Goal: Check status: Check status

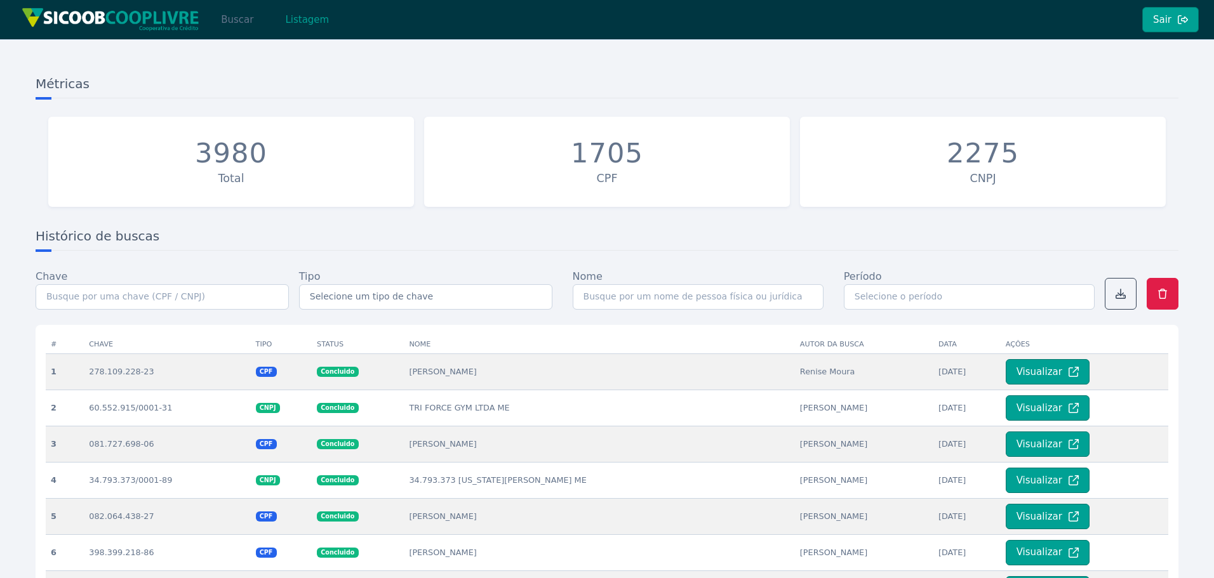
click at [227, 22] on button "Buscar" at bounding box center [237, 19] width 54 height 25
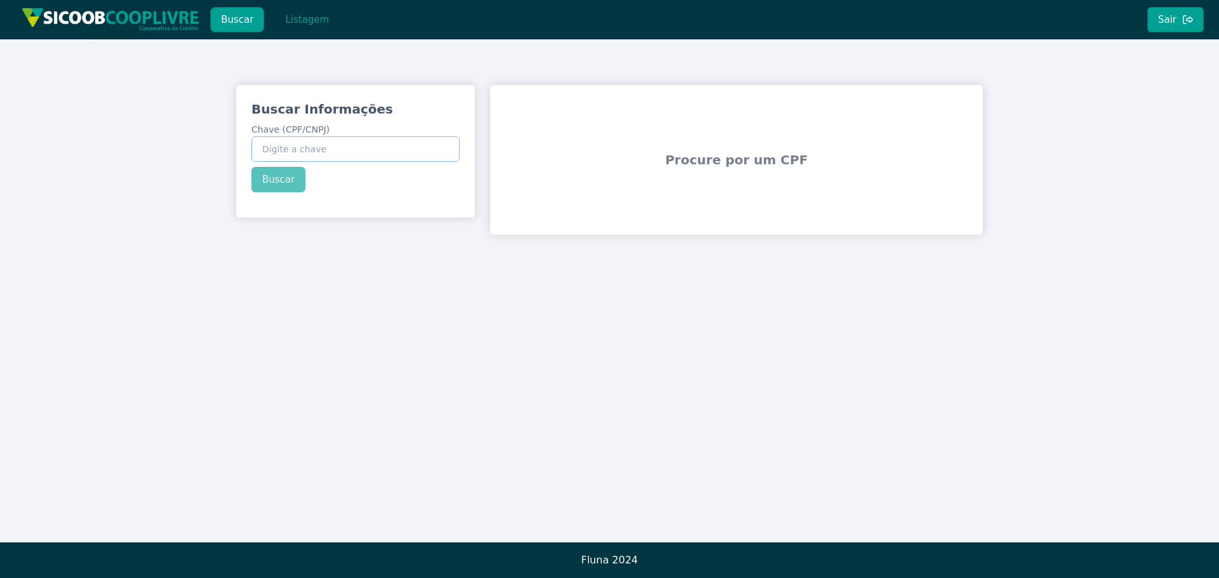
click at [312, 157] on input "Chave (CPF/CNPJ)" at bounding box center [355, 148] width 208 height 25
paste input "122.036.536-04"
click at [293, 176] on div "Buscar Informações Chave (CPF/CNPJ) 122.036.536-04 Buscar" at bounding box center [355, 146] width 239 height 123
click at [293, 176] on button "Buscar" at bounding box center [278, 179] width 54 height 25
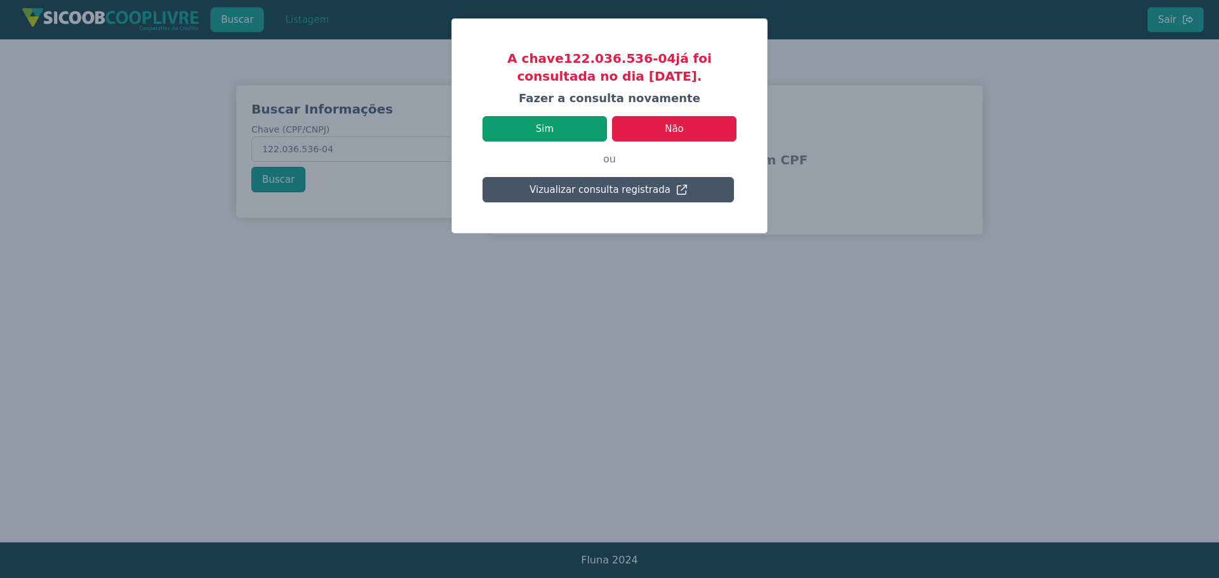
click at [580, 116] on button "Sim" at bounding box center [544, 128] width 124 height 25
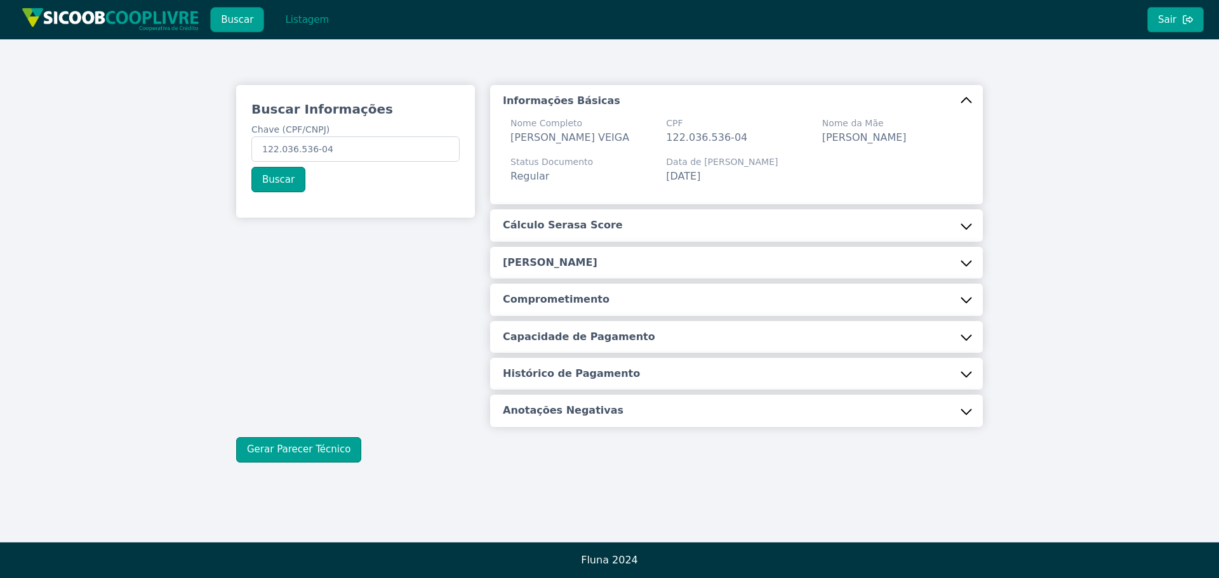
click at [554, 234] on button "Cálculo Serasa Score" at bounding box center [736, 225] width 493 height 32
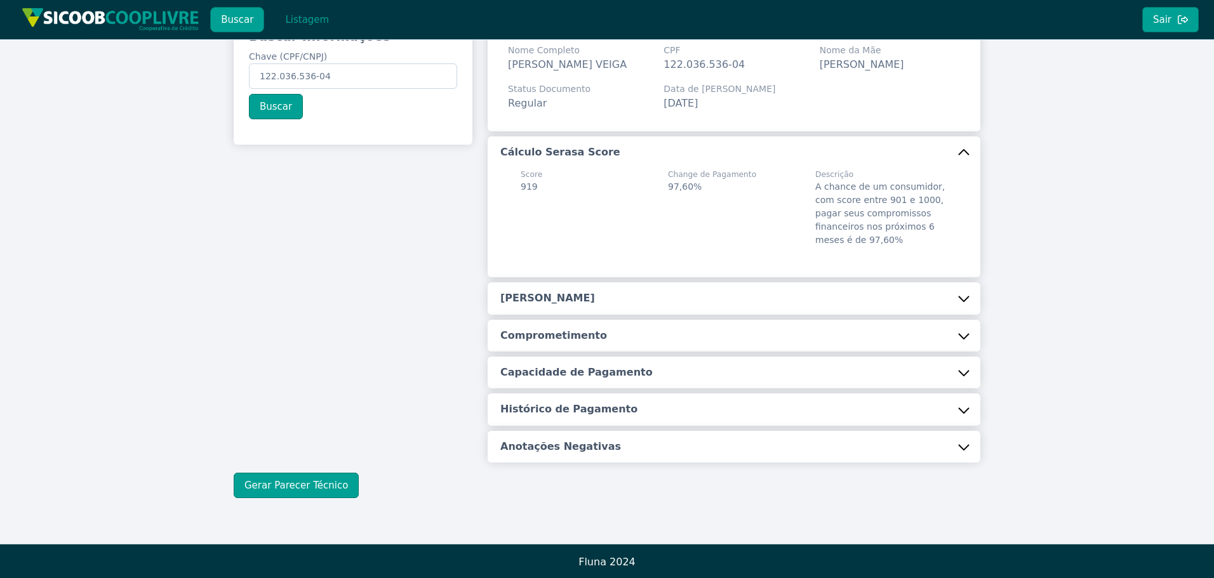
scroll to position [75, 0]
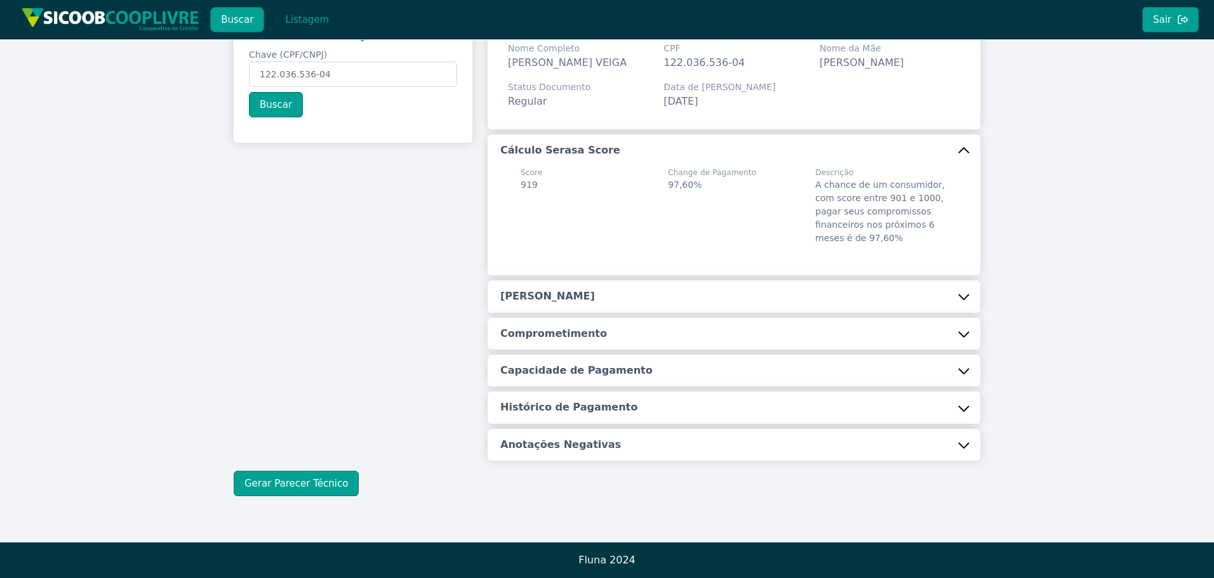
click at [543, 315] on div "Informações Básicas Nome Completo KLEBER RIBEIRO VEIGA CPF 122.036.536-04 Nome …" at bounding box center [734, 235] width 493 height 451
click at [550, 301] on h5 "[PERSON_NAME]" at bounding box center [547, 296] width 95 height 14
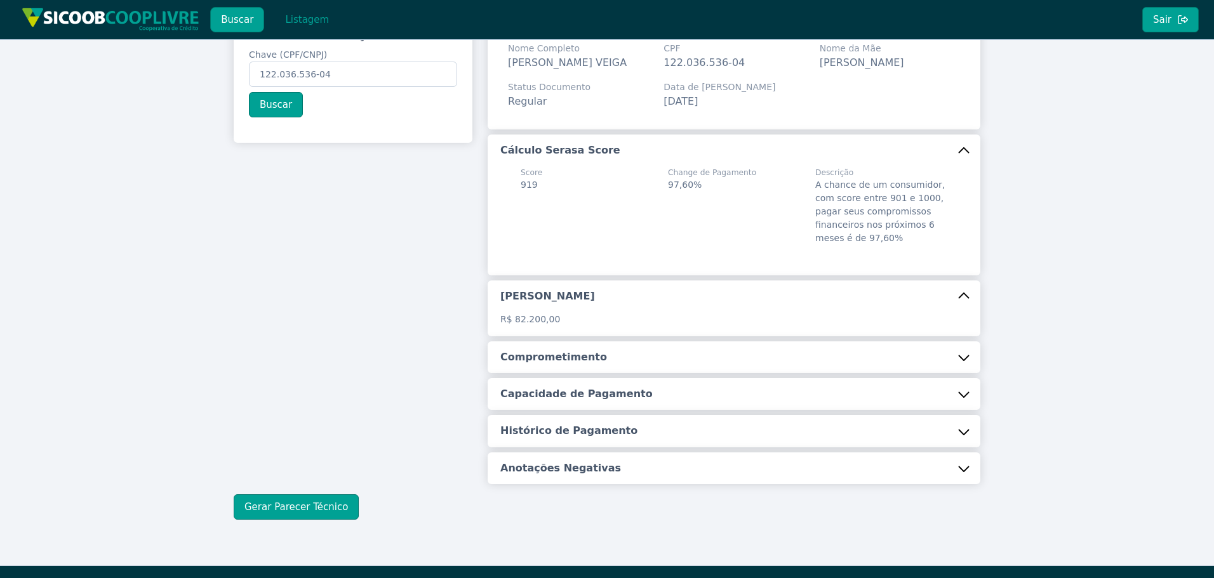
click at [542, 352] on h5 "Comprometimento" at bounding box center [553, 357] width 107 height 14
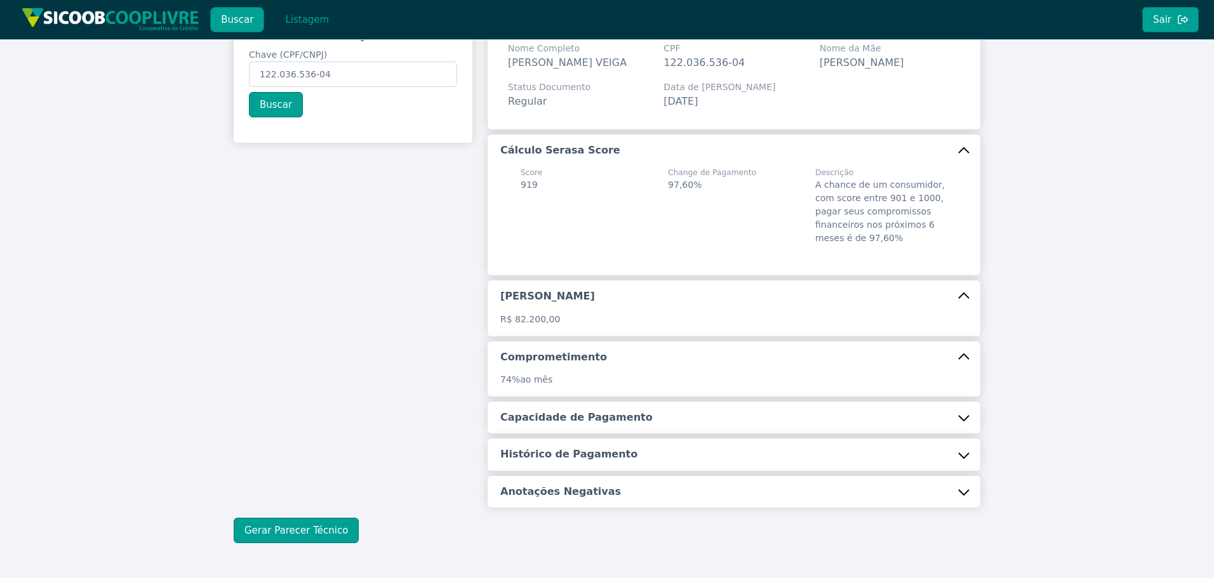
click at [543, 413] on h5 "Capacidade de Pagamento" at bounding box center [576, 418] width 152 height 14
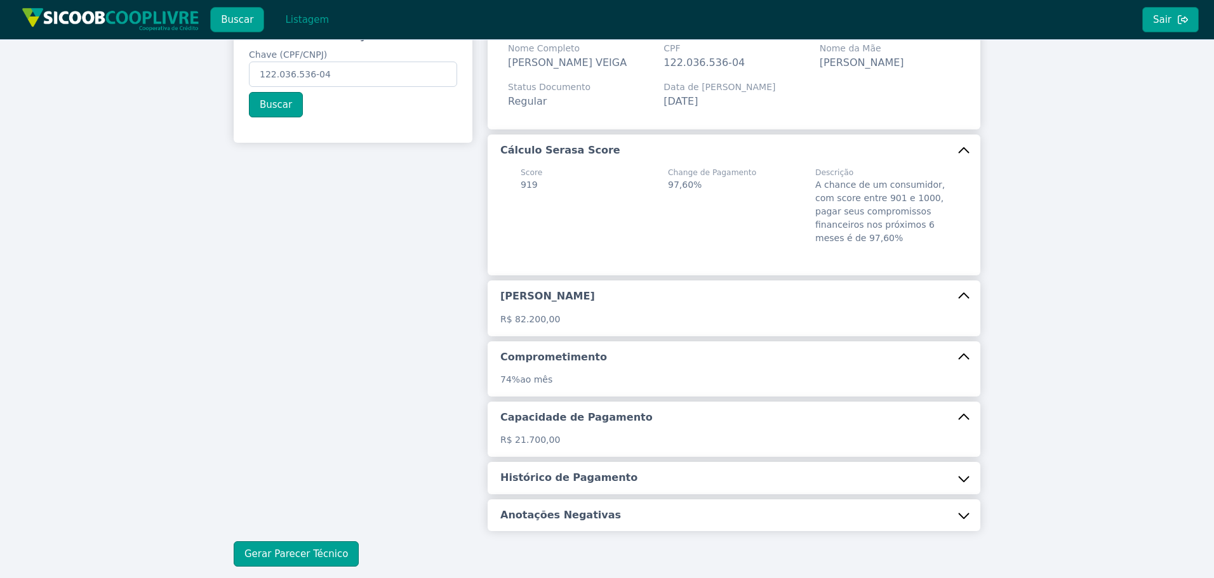
click at [562, 493] on button "Histórico de Pagamento" at bounding box center [734, 478] width 493 height 32
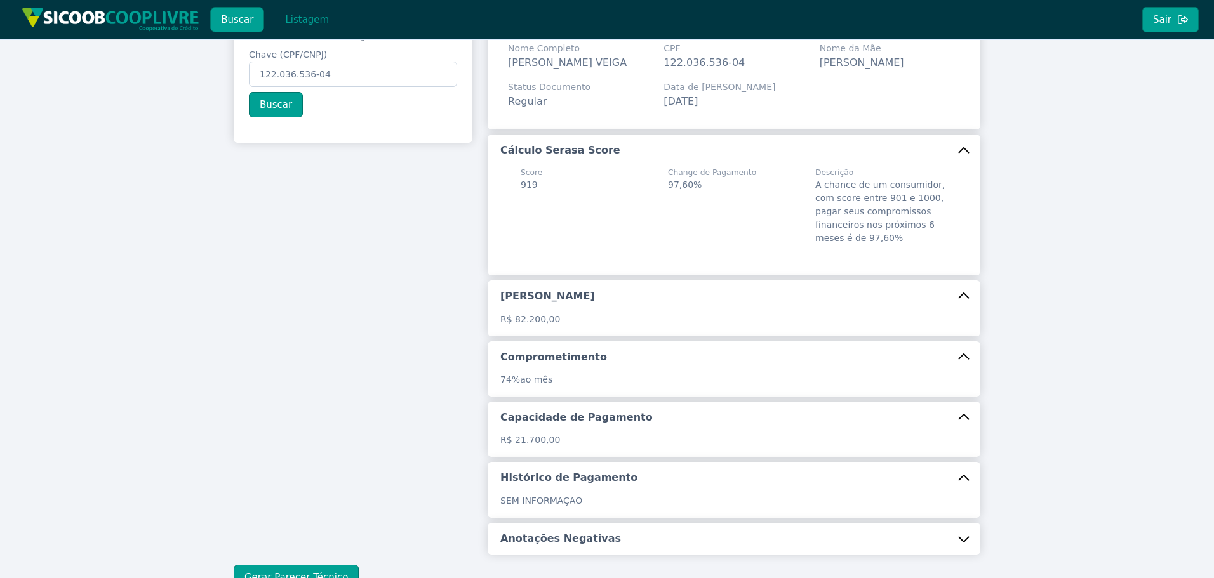
click at [581, 564] on div "Buscar Informações Chave (CPF/CNPJ) 122.036.536-04 Buscar Informações Básicas N…" at bounding box center [607, 300] width 747 height 580
click at [567, 543] on h5 "Anotações Negativas" at bounding box center [560, 539] width 121 height 14
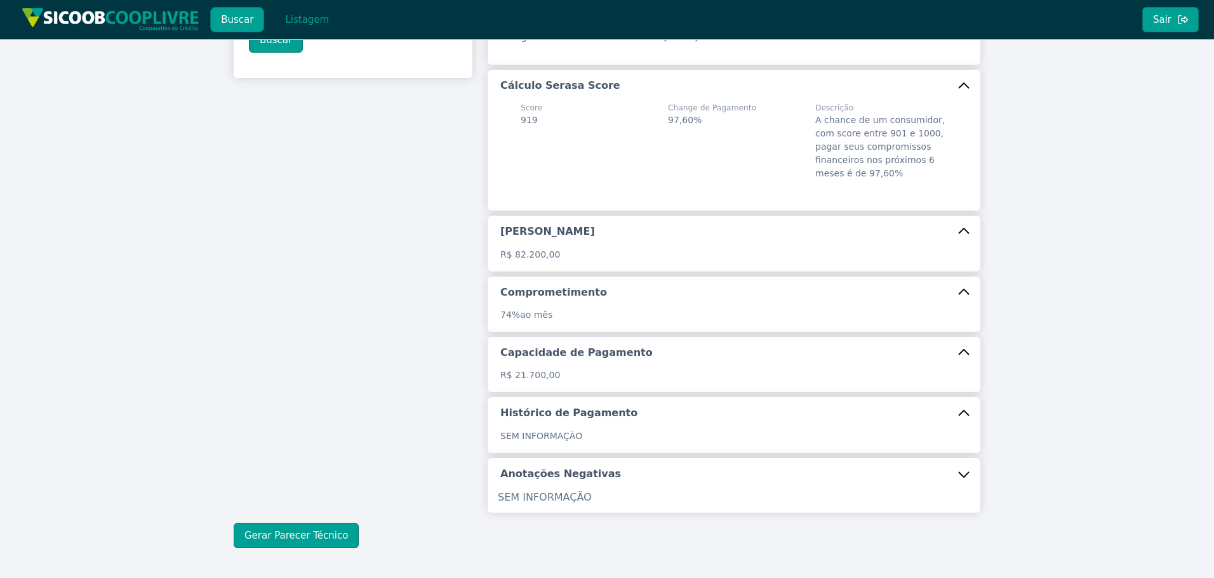
scroll to position [192, 0]
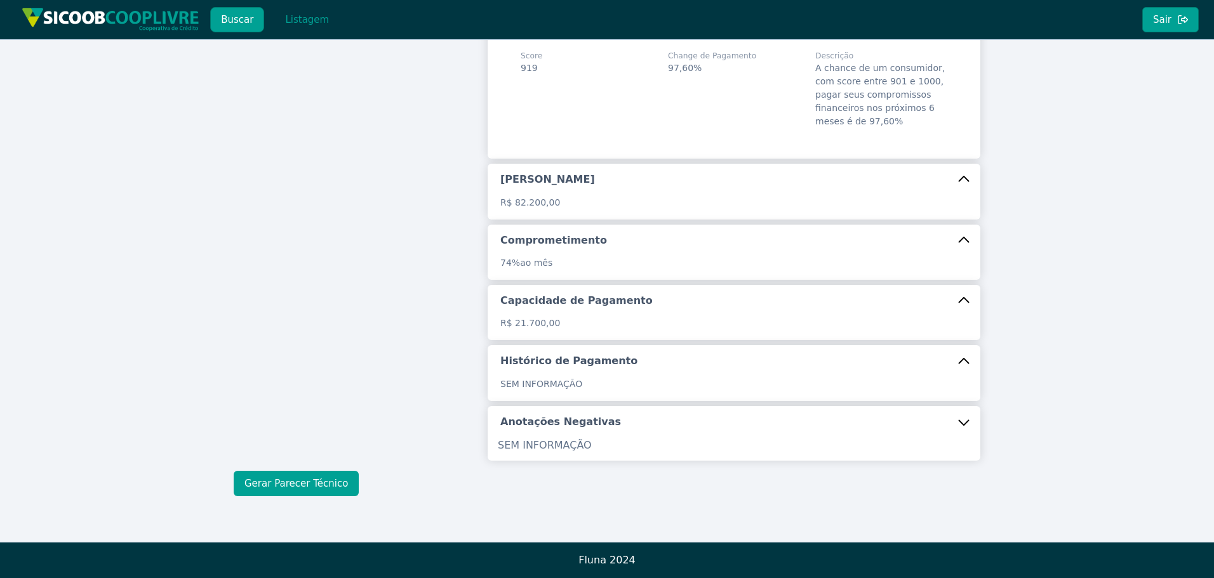
click at [299, 491] on button "Gerar Parecer Técnico" at bounding box center [296, 483] width 125 height 25
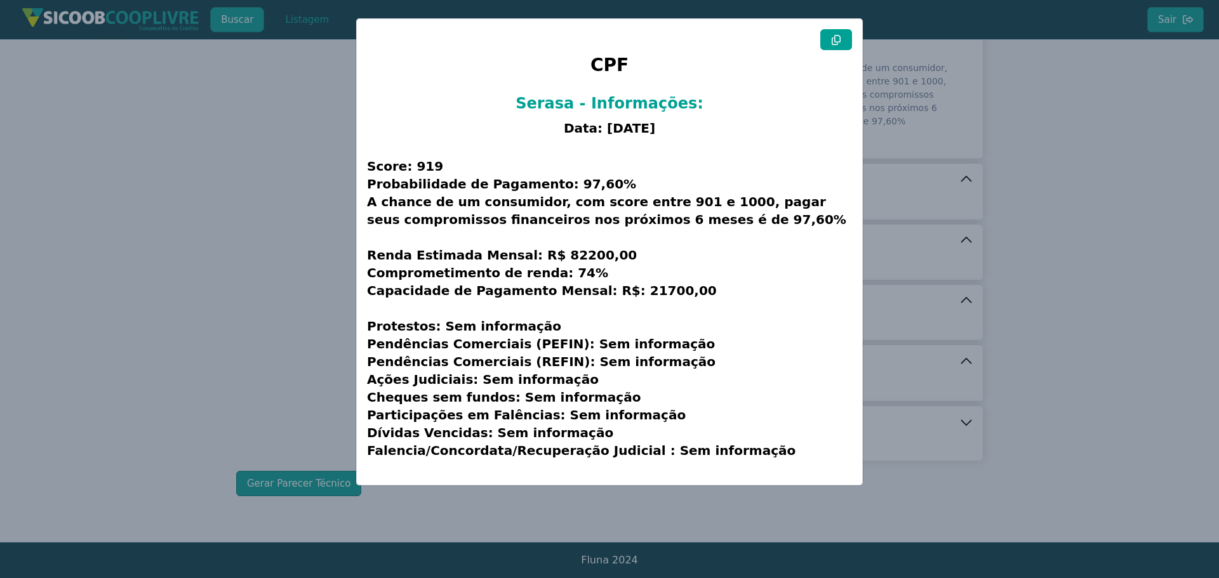
click at [834, 44] on icon at bounding box center [836, 40] width 10 height 10
click at [208, 269] on modal-container "CPF Serasa - Informações: Data: [DATE] Score: 919 Probabilidade de Pagamento: 9…" at bounding box center [609, 289] width 1219 height 578
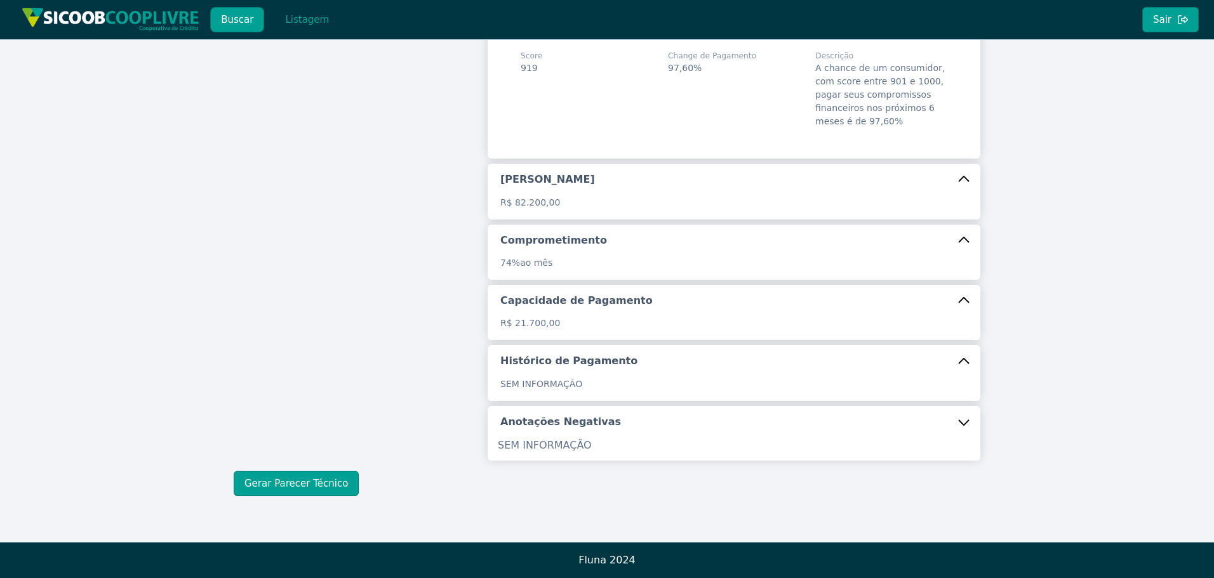
scroll to position [0, 0]
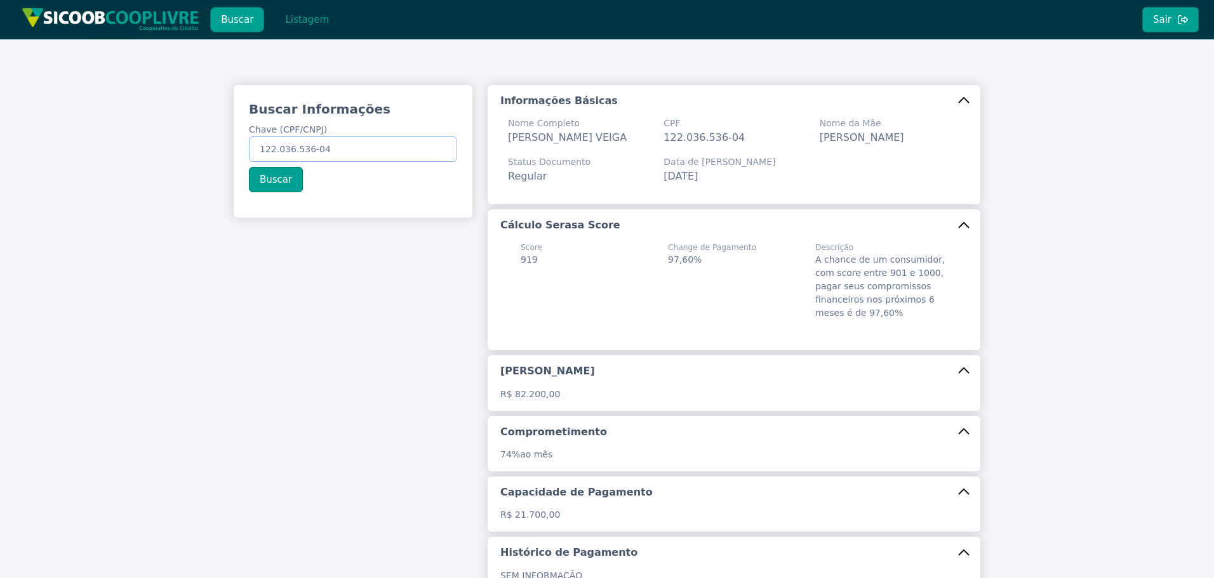
drag, startPoint x: 355, startPoint y: 149, endPoint x: 10, endPoint y: 119, distance: 346.6
click at [36, 124] on div "Buscar Informações Chave (CPF/CNPJ) 122.036.536-04 Buscar Informações Básicas N…" at bounding box center [607, 386] width 1214 height 694
paste input "295.348.388-88"
click at [288, 183] on button "Buscar" at bounding box center [276, 179] width 54 height 25
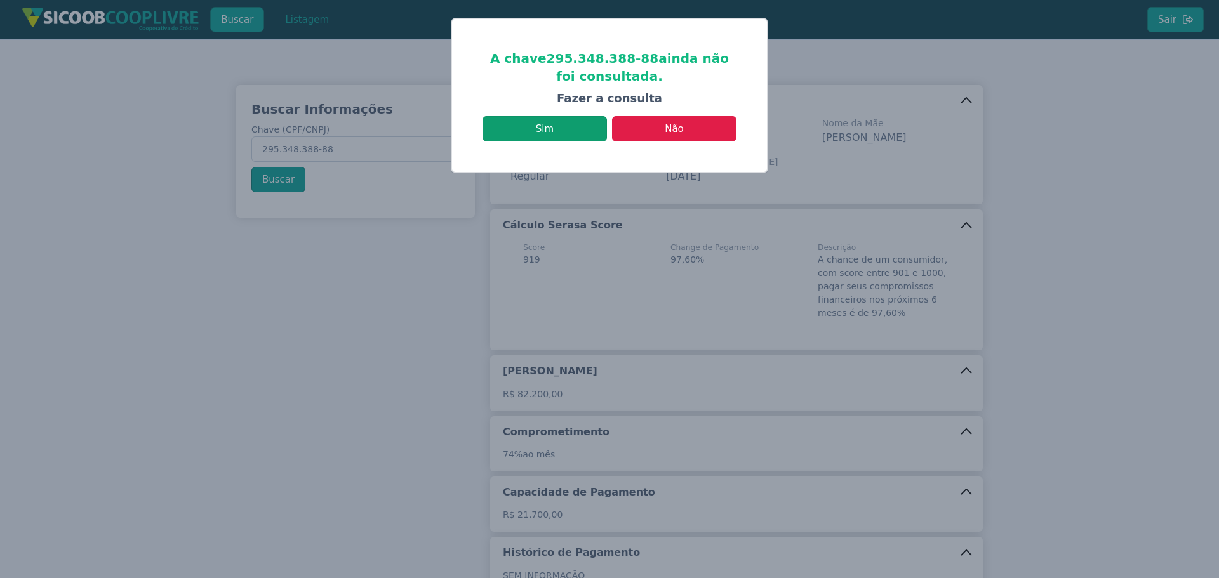
click at [576, 128] on button "Sim" at bounding box center [544, 128] width 124 height 25
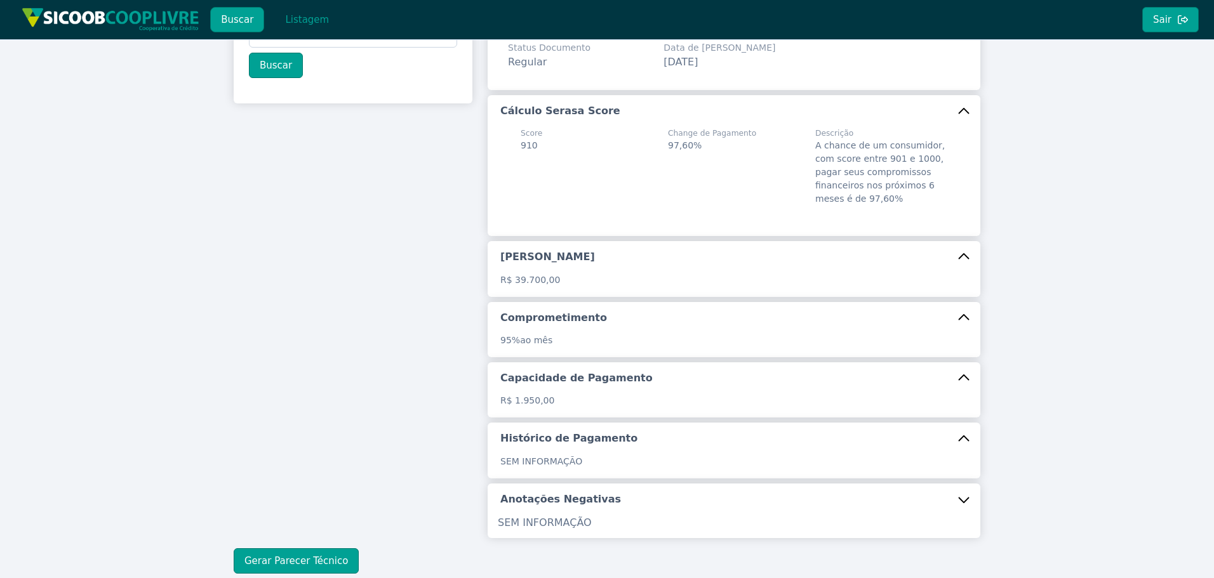
scroll to position [207, 0]
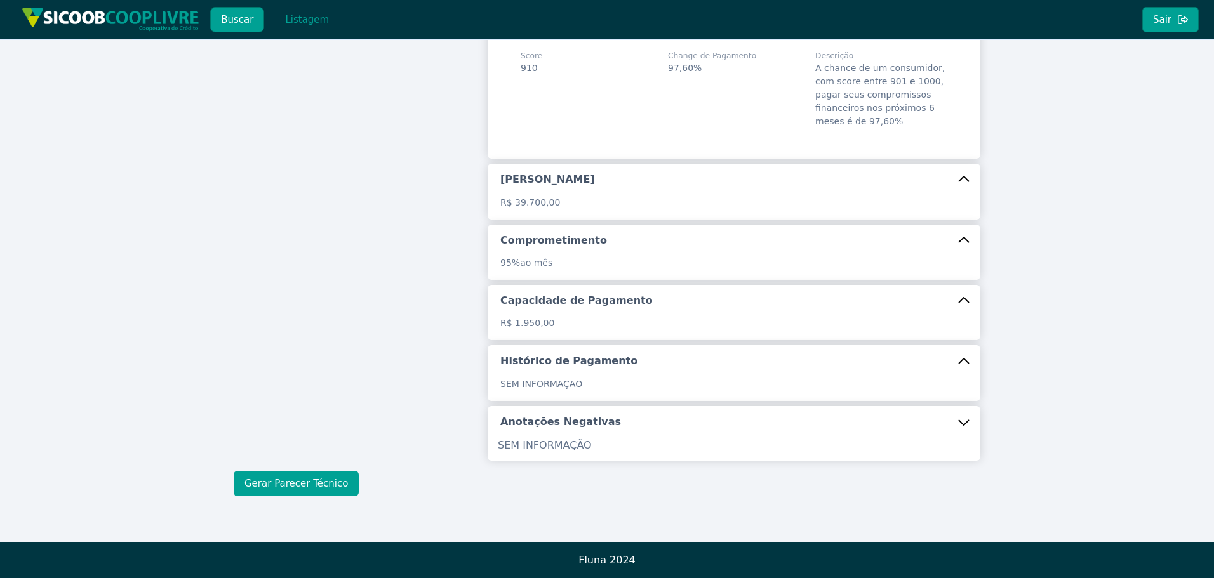
click at [296, 484] on button "Gerar Parecer Técnico" at bounding box center [296, 483] width 125 height 25
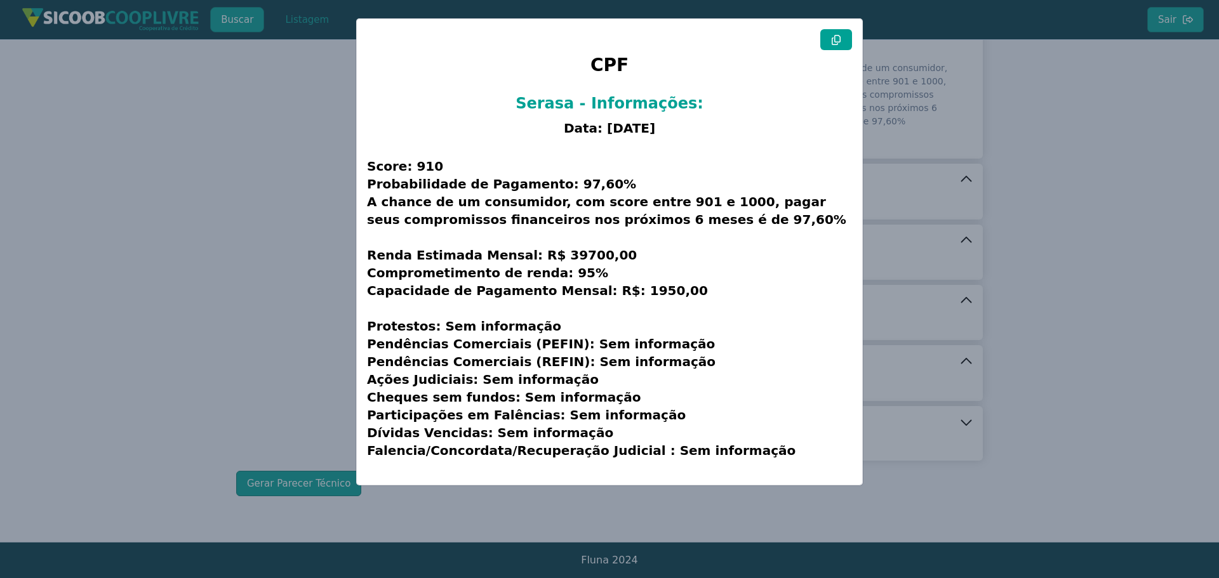
click at [839, 35] on icon at bounding box center [836, 40] width 10 height 10
click at [238, 232] on modal-container "CPF Serasa - Informações: Data: [DATE] Score: 910 Probabilidade de Pagamento: 9…" at bounding box center [609, 289] width 1219 height 578
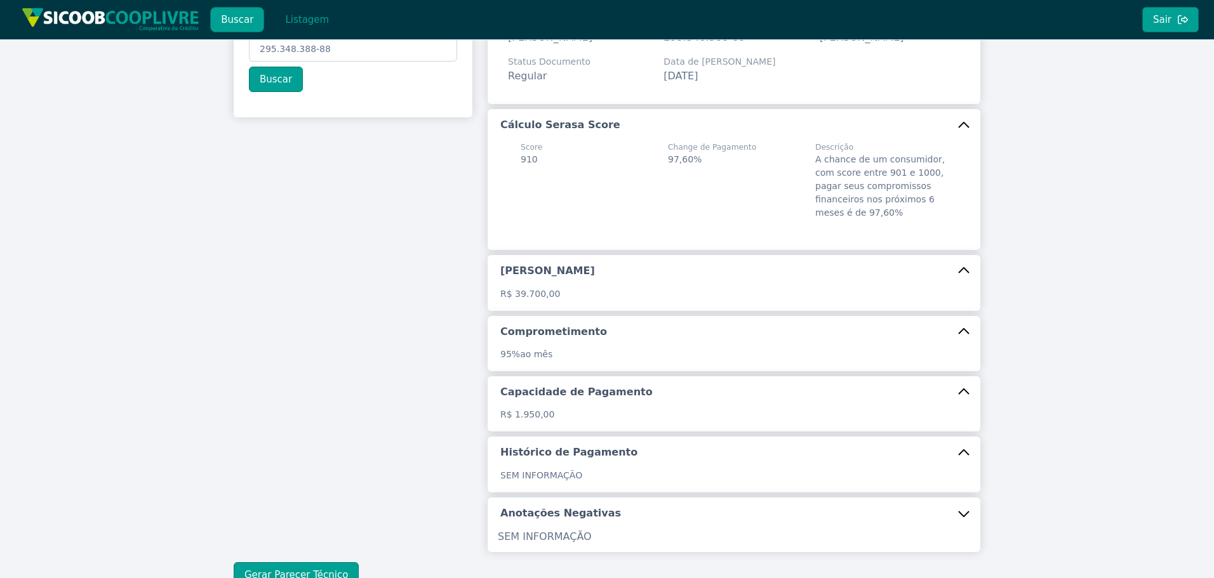
scroll to position [0, 0]
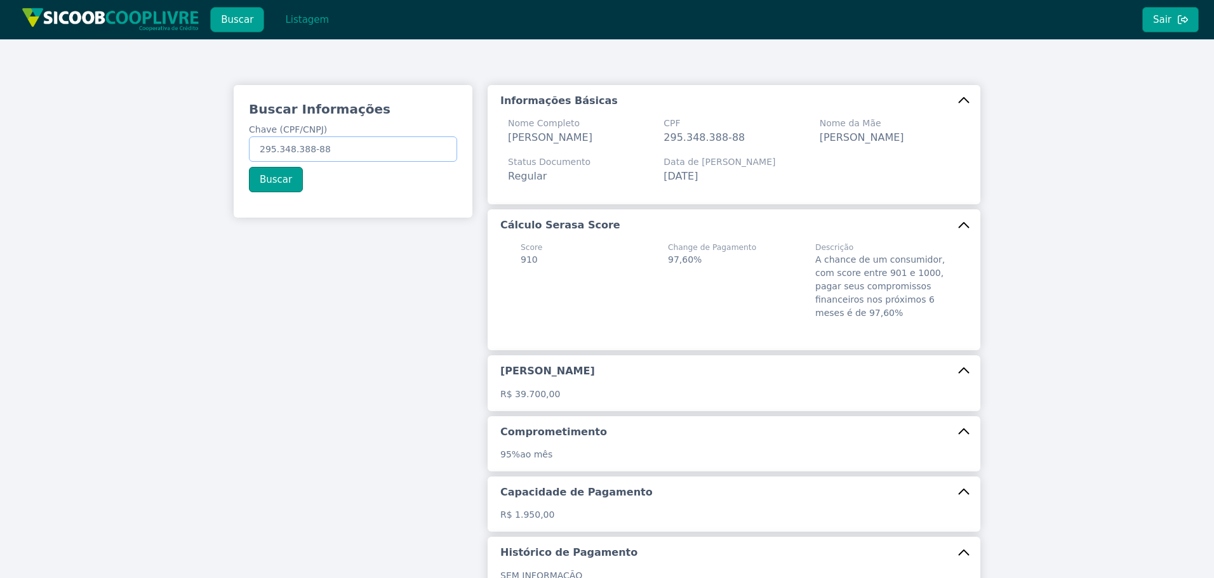
drag, startPoint x: 279, startPoint y: 144, endPoint x: 139, endPoint y: 119, distance: 142.5
click at [138, 124] on div "Buscar Informações Chave (CPF/CNPJ) 295.348.388-88 Buscar Informações Básicas N…" at bounding box center [607, 386] width 1214 height 694
paste input "488.957.728-90"
type input "488.957.728-90"
click at [267, 175] on button "Buscar" at bounding box center [276, 179] width 54 height 25
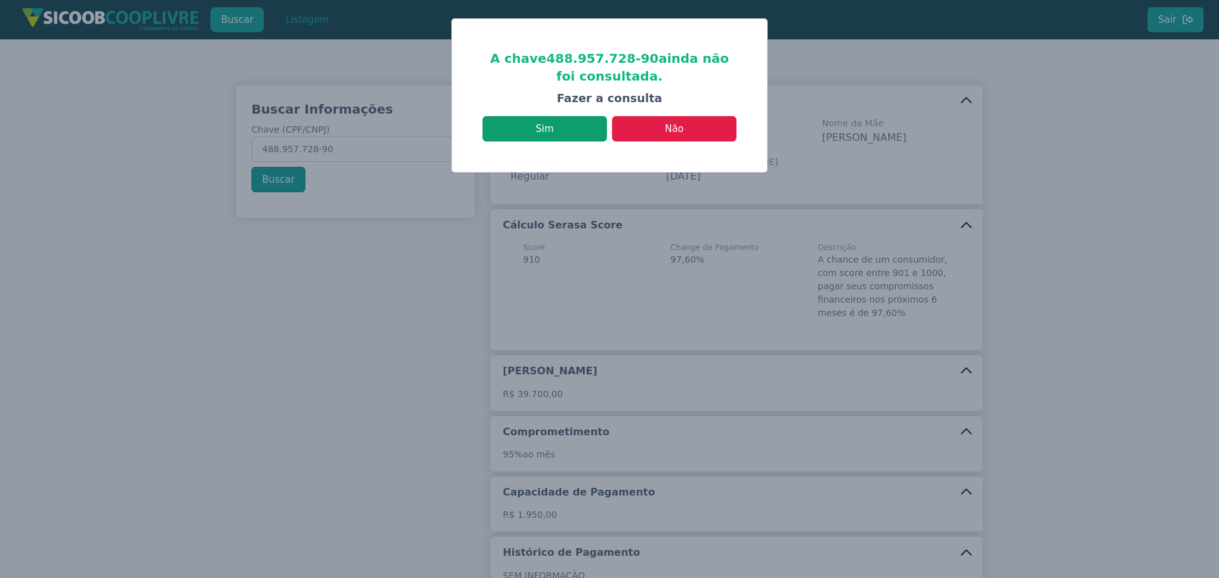
click at [560, 135] on button "Sim" at bounding box center [544, 128] width 124 height 25
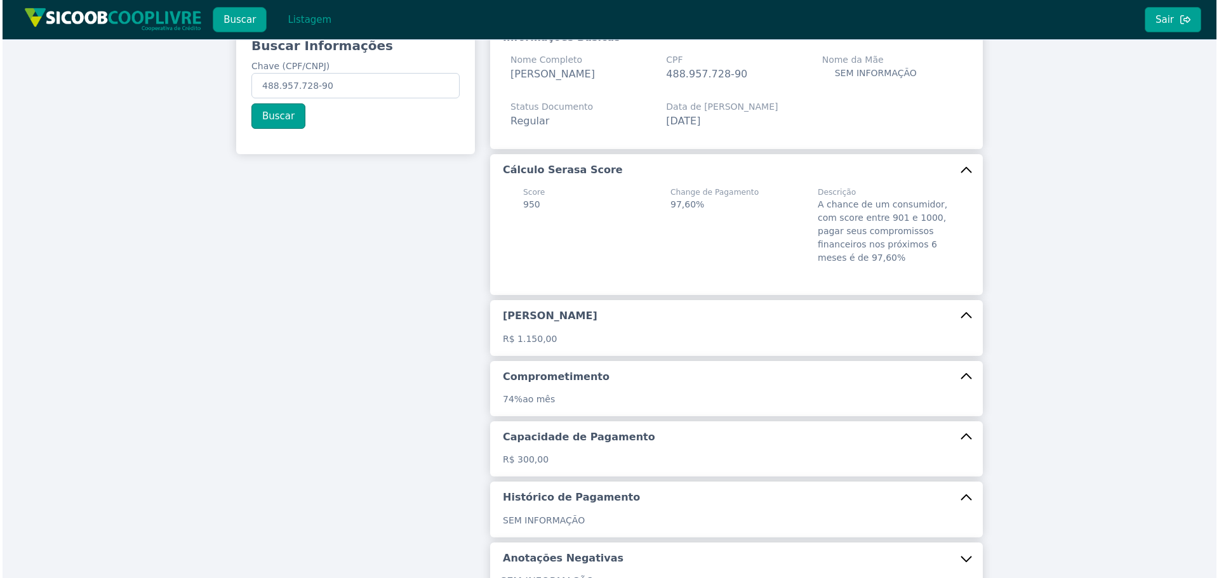
scroll to position [200, 0]
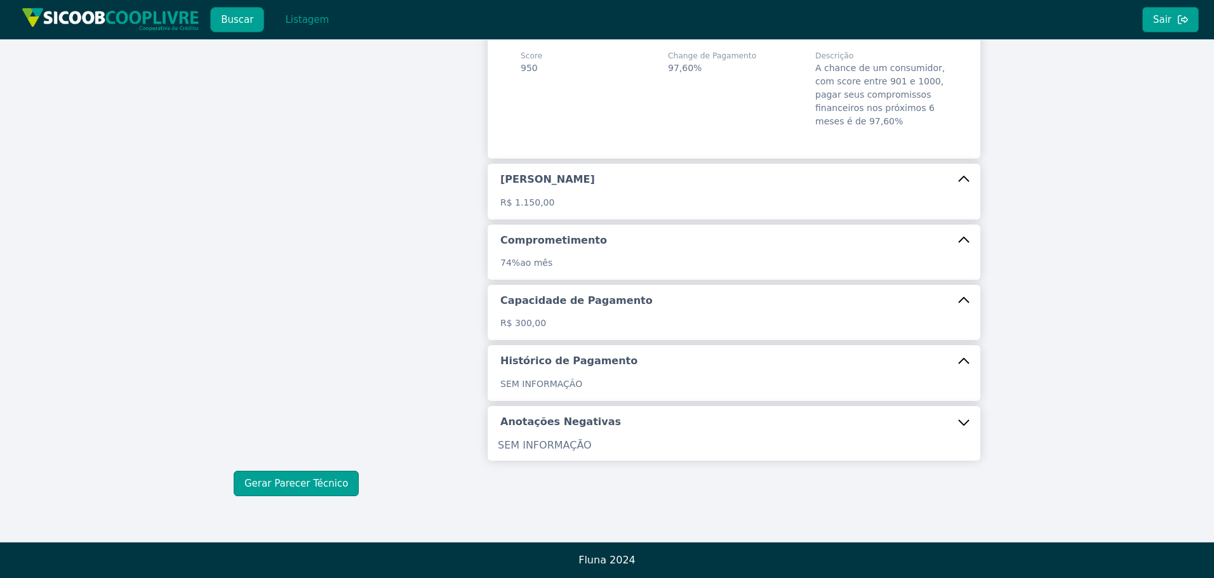
click at [324, 465] on div "Buscar Informações Chave (CPF/CNPJ) 488.957.728-90 Buscar Informações Básicas N…" at bounding box center [607, 190] width 747 height 611
click at [316, 487] on button "Gerar Parecer Técnico" at bounding box center [296, 483] width 125 height 25
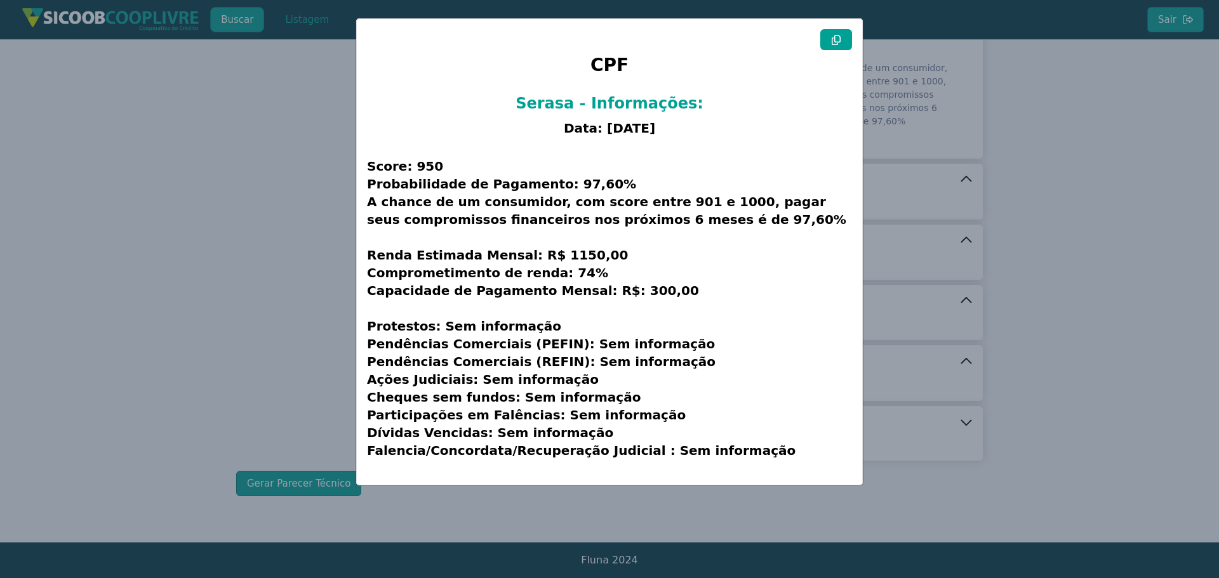
click at [839, 37] on icon at bounding box center [836, 40] width 10 height 10
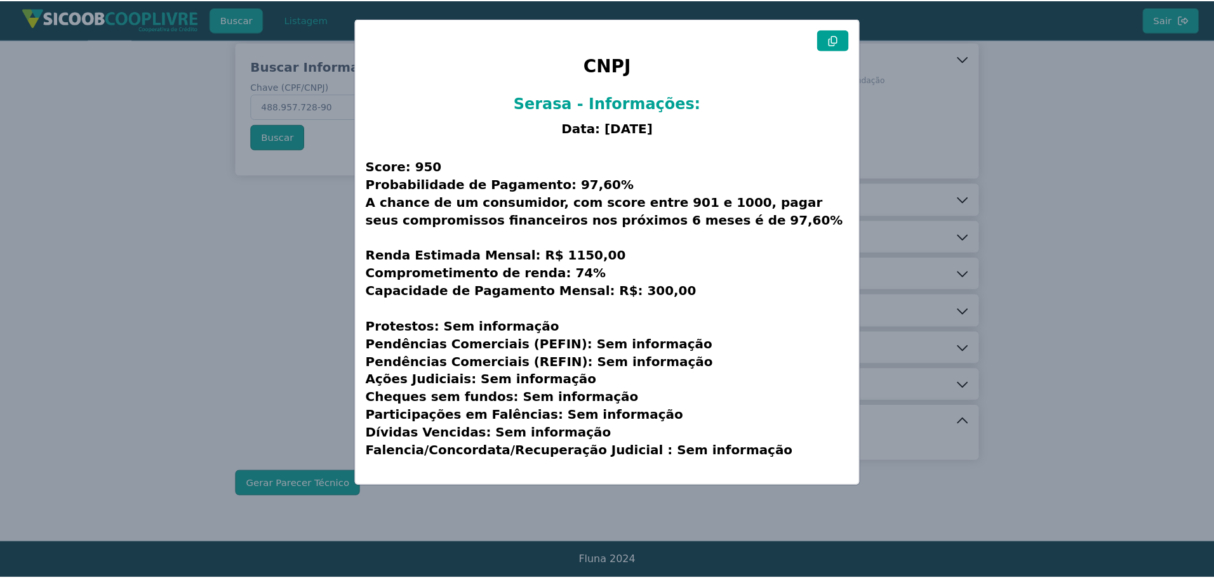
scroll to position [43, 0]
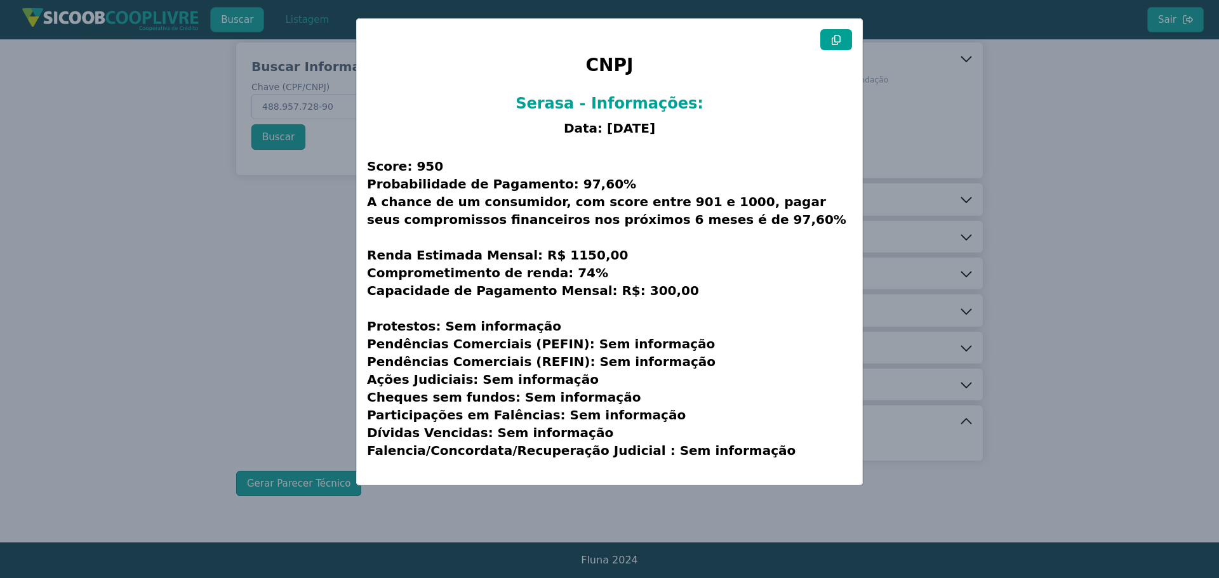
click at [227, 285] on modal-container "CNPJ Serasa - Informações: Data: [DATE] Score: 950 Probabilidade de Pagamento: …" at bounding box center [609, 289] width 1219 height 578
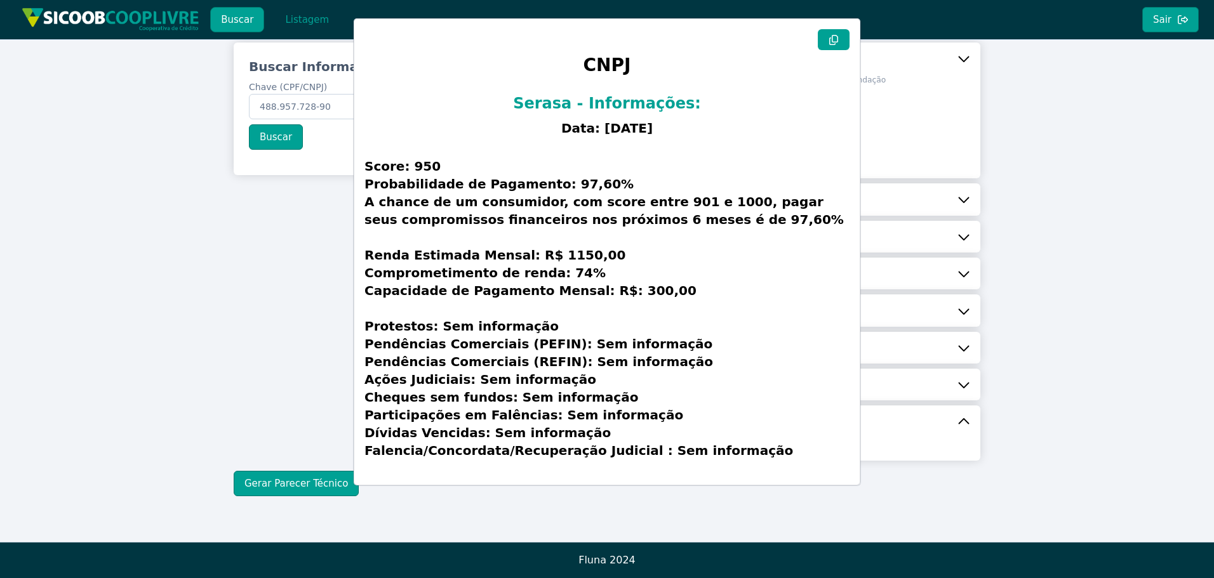
click at [265, 265] on modal-container "CNPJ Serasa - Informações: Data: [DATE] Score: 950 Probabilidade de Pagamento: …" at bounding box center [607, 289] width 1214 height 578
